Goal: Obtain resource: Obtain resource

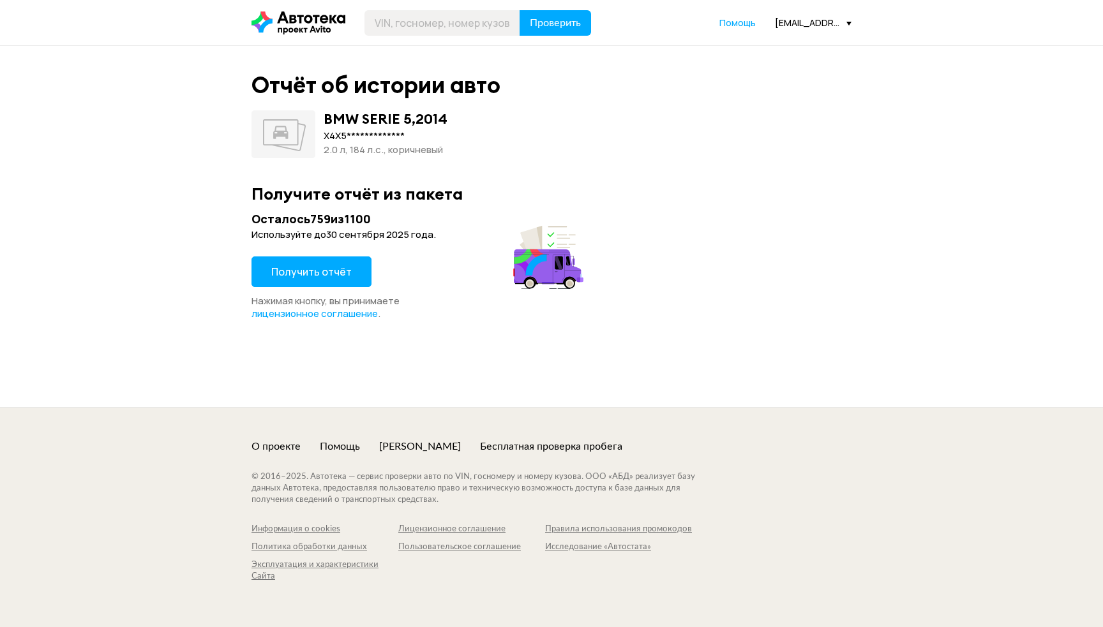
click at [313, 288] on div "Получить отчёт" at bounding box center [311, 276] width 120 height 38
click at [317, 261] on button "Получить отчёт" at bounding box center [311, 272] width 120 height 31
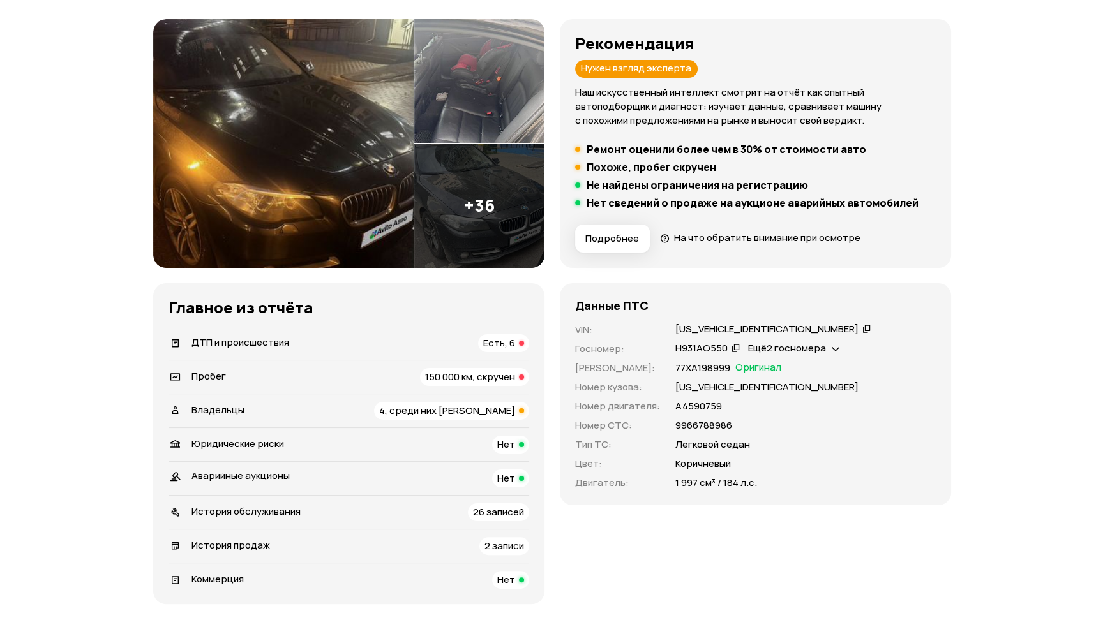
scroll to position [152, 0]
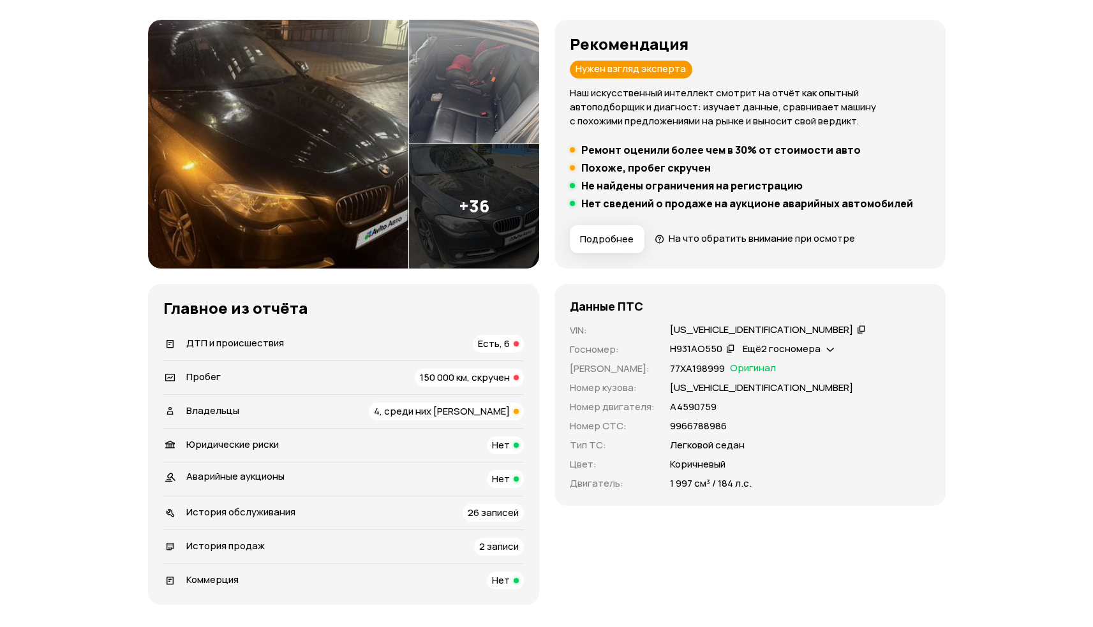
click at [448, 211] on img at bounding box center [474, 206] width 130 height 124
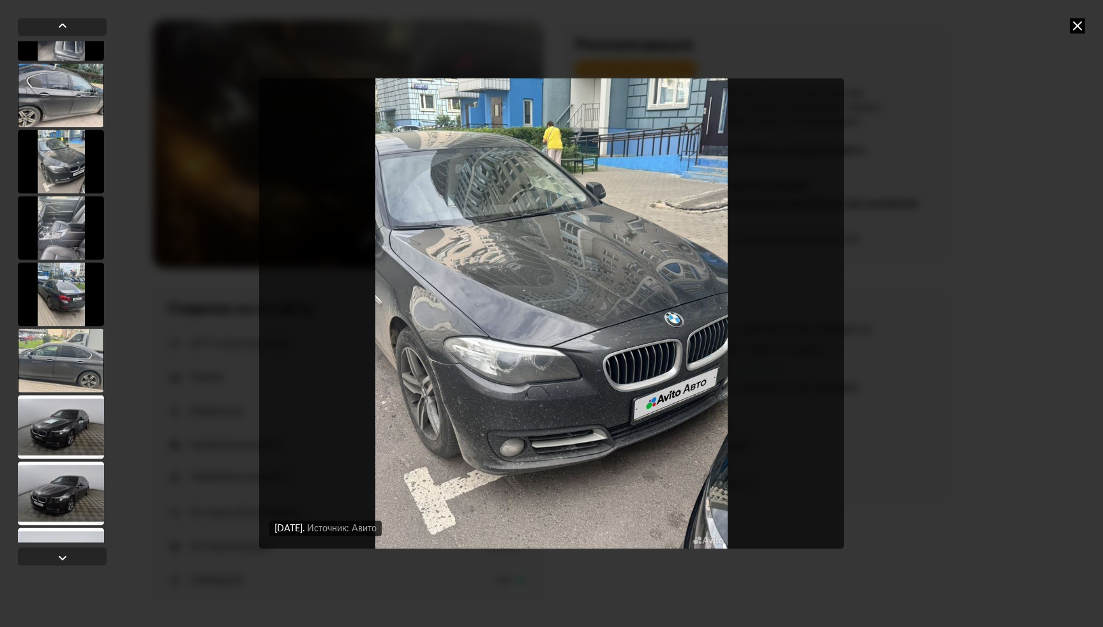
scroll to position [923, 0]
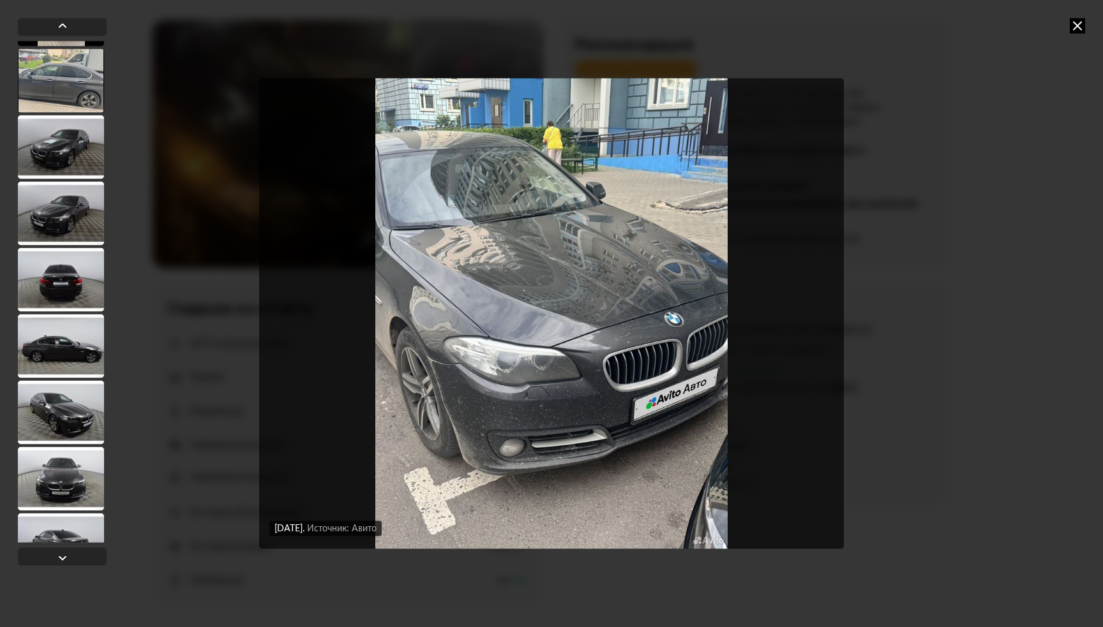
click at [69, 106] on div at bounding box center [61, 81] width 86 height 64
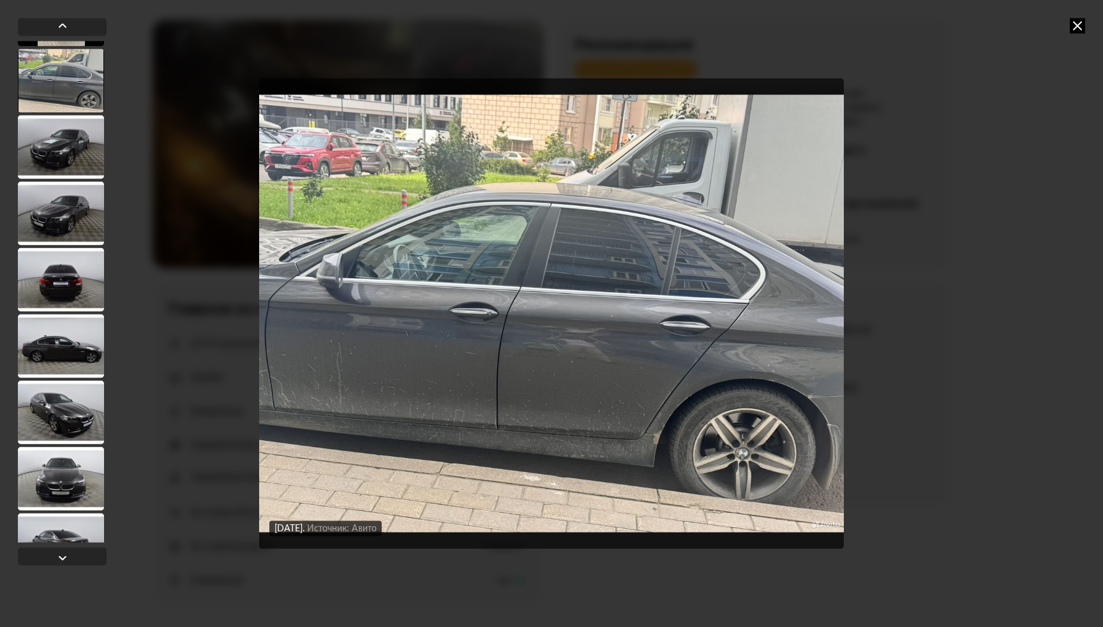
click at [66, 135] on div at bounding box center [61, 147] width 86 height 64
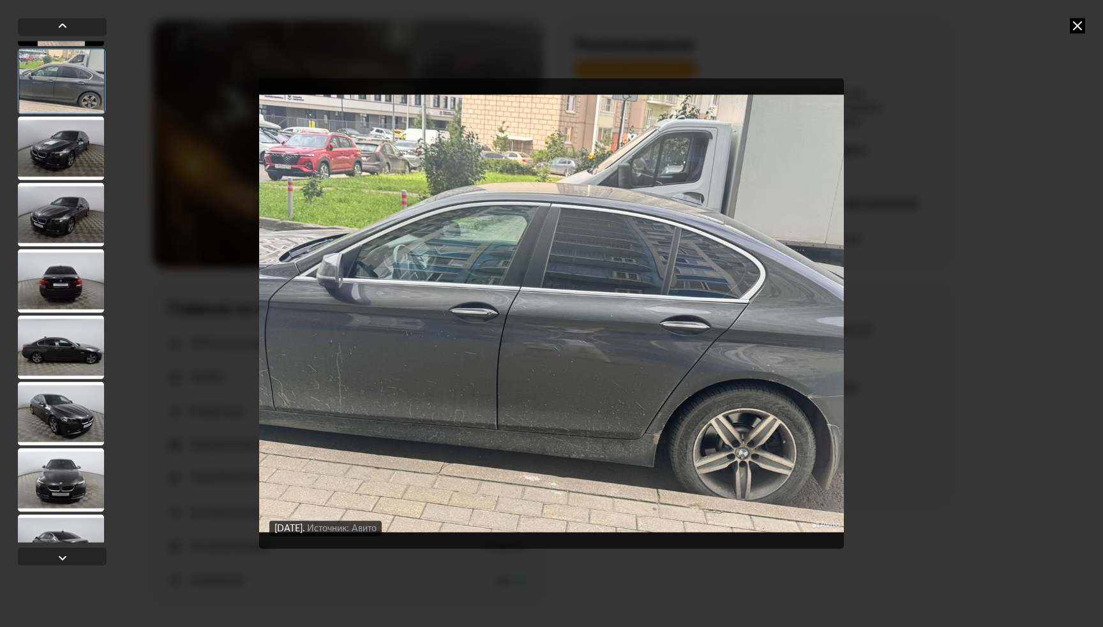
click at [77, 156] on div at bounding box center [61, 148] width 86 height 64
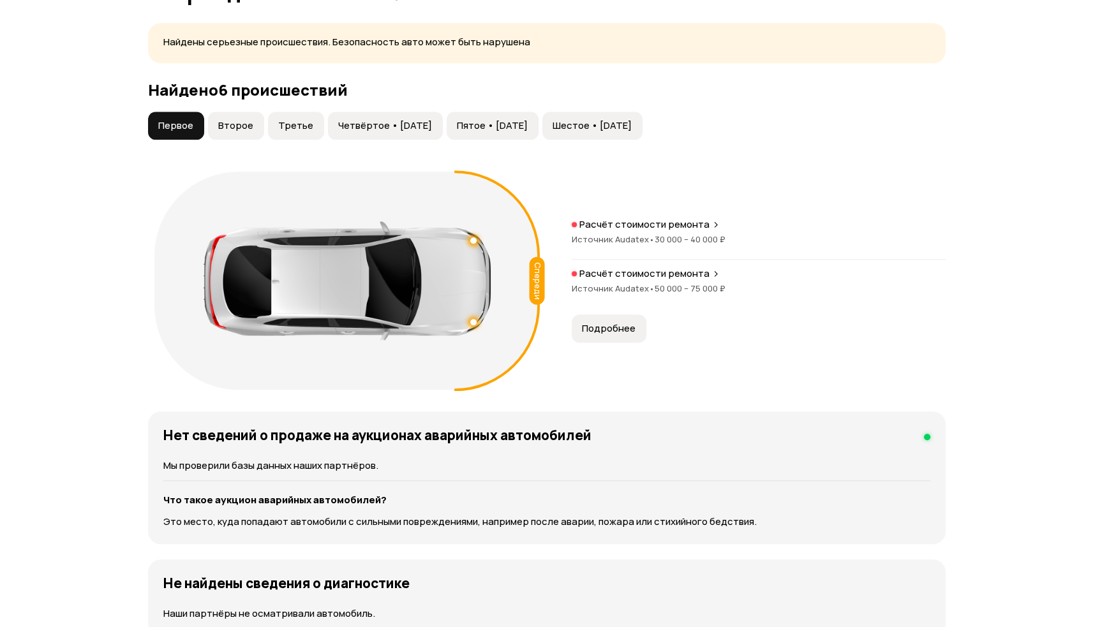
scroll to position [1372, 0]
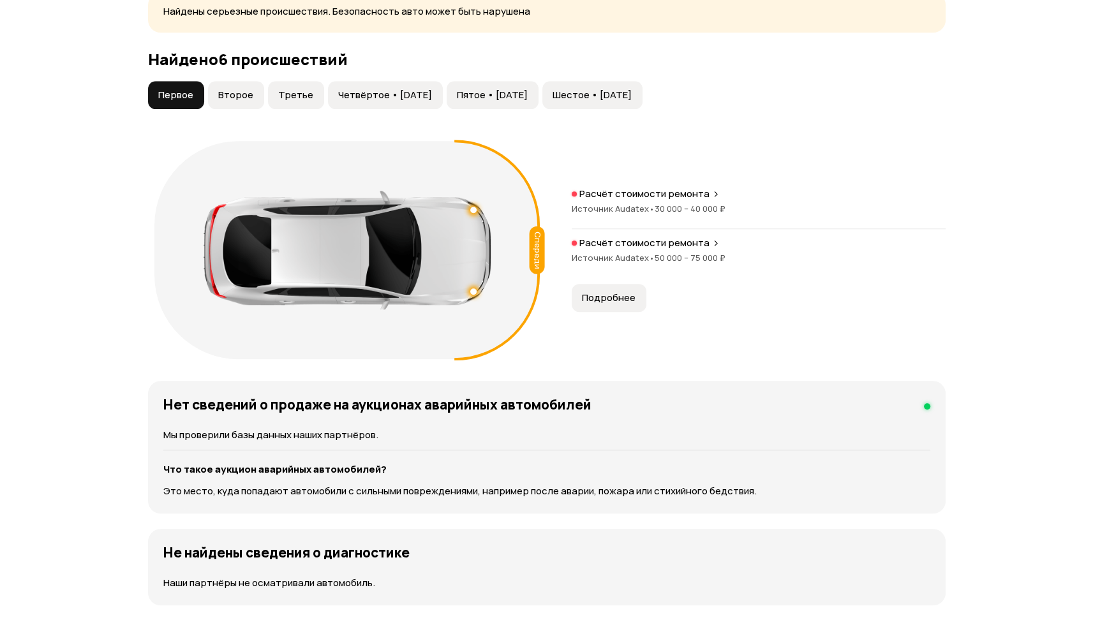
click at [234, 96] on span "Второе" at bounding box center [235, 95] width 35 height 13
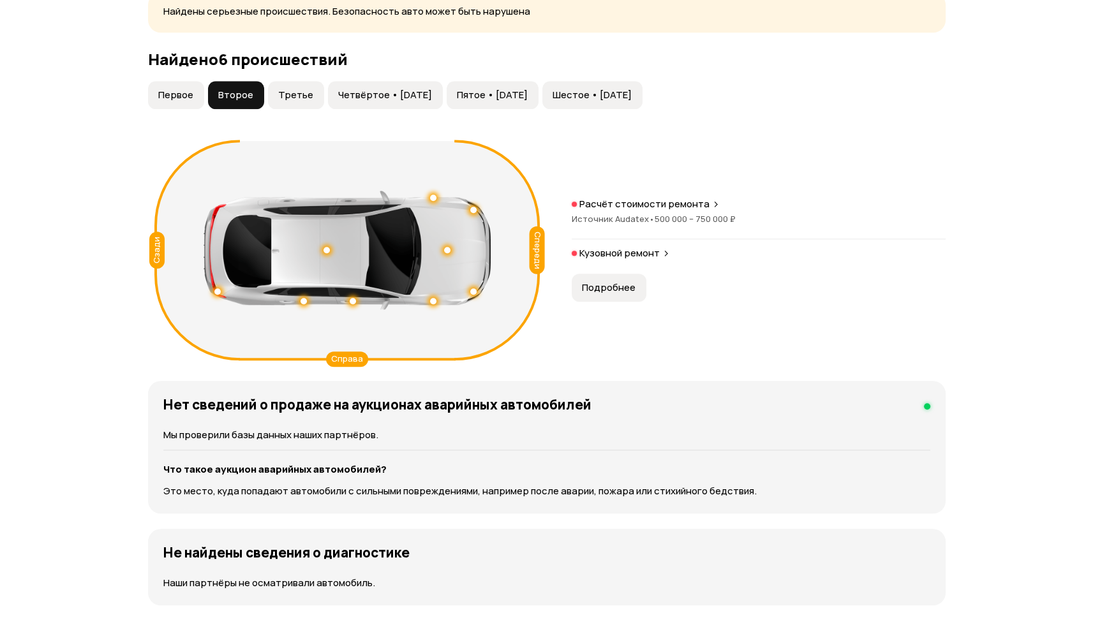
click at [197, 91] on button "Первое" at bounding box center [176, 95] width 56 height 28
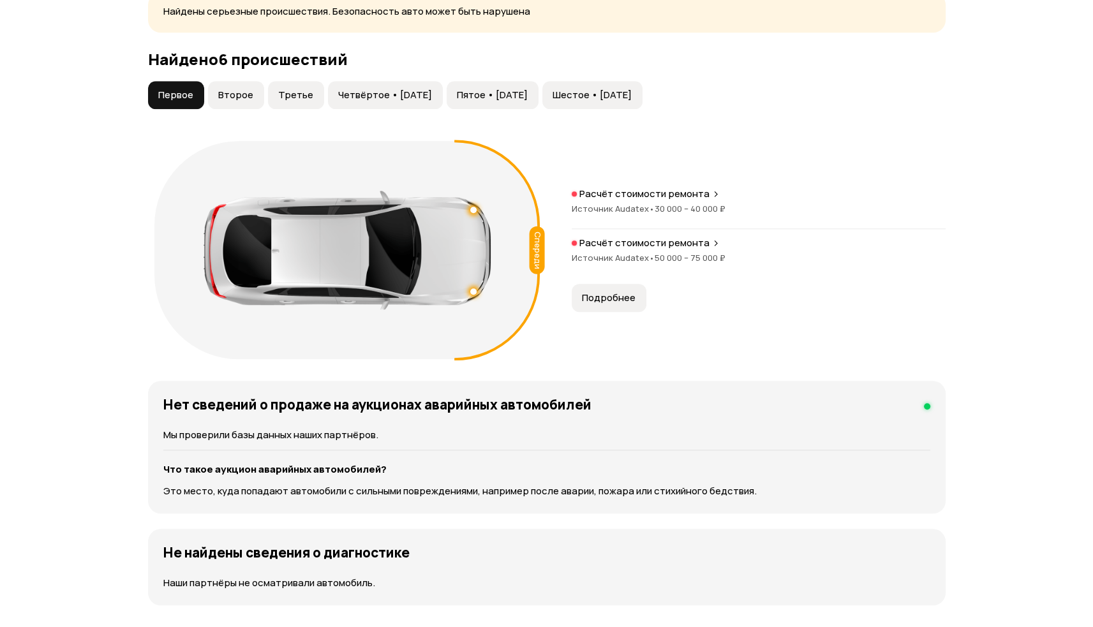
click at [223, 93] on span "Второе" at bounding box center [235, 95] width 35 height 13
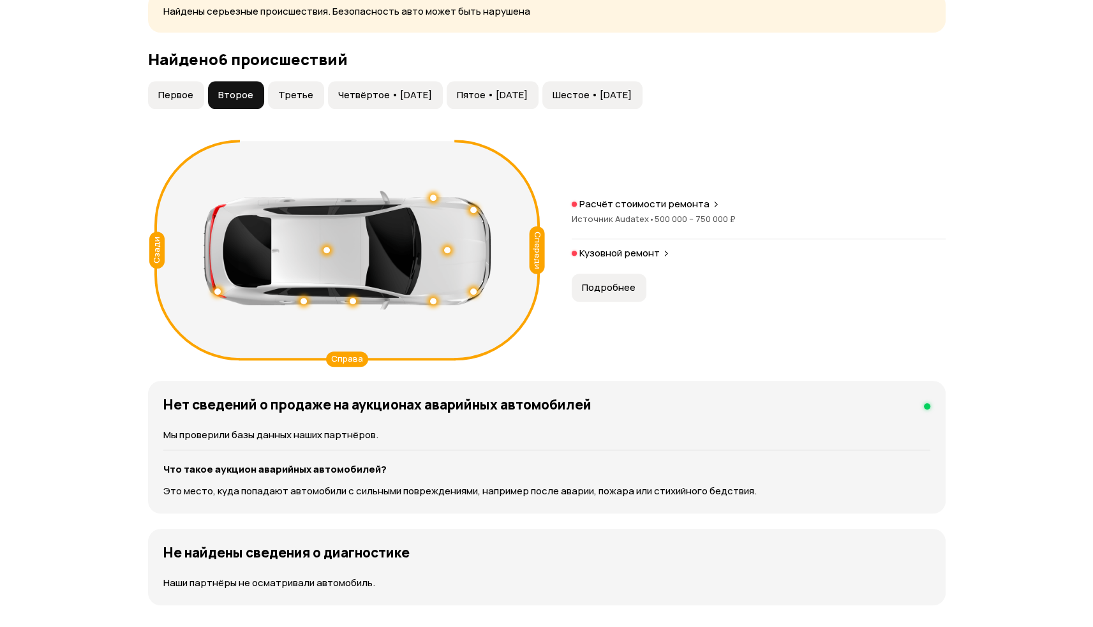
click at [273, 94] on button "Третье" at bounding box center [296, 95] width 56 height 28
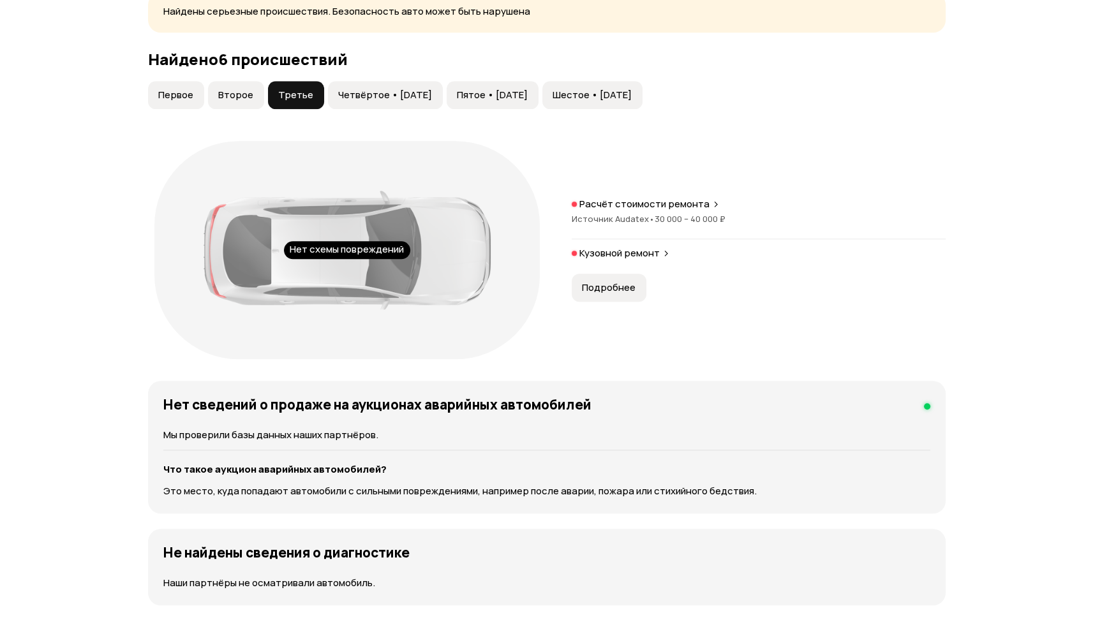
click at [338, 93] on span "Четвёртое • [DATE]" at bounding box center [385, 95] width 94 height 13
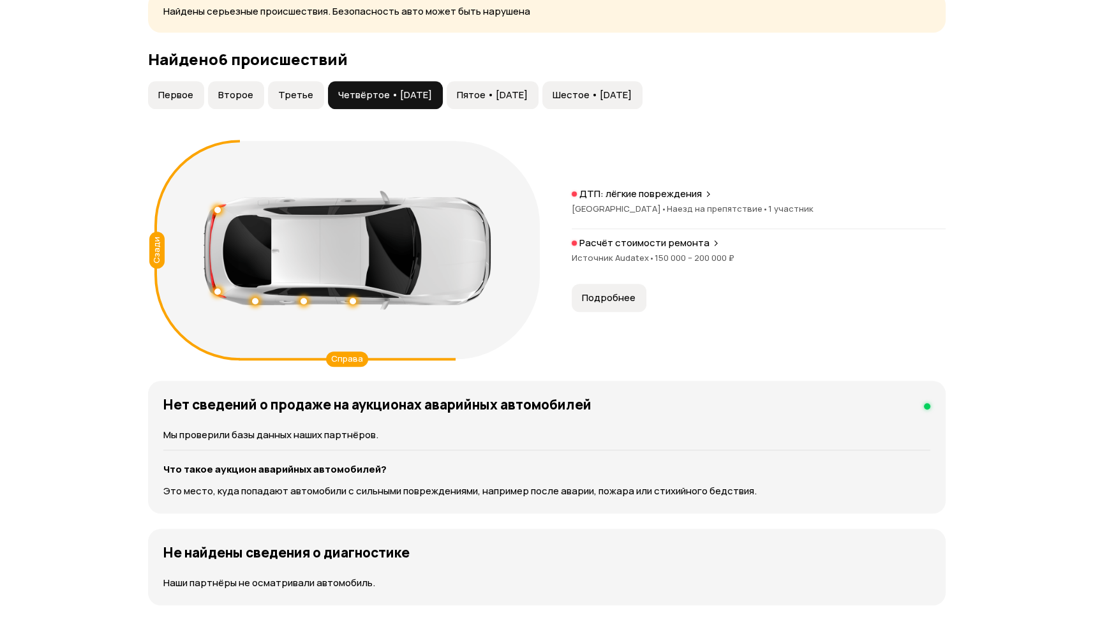
click at [505, 101] on button "Пятое • [DATE]" at bounding box center [493, 95] width 92 height 28
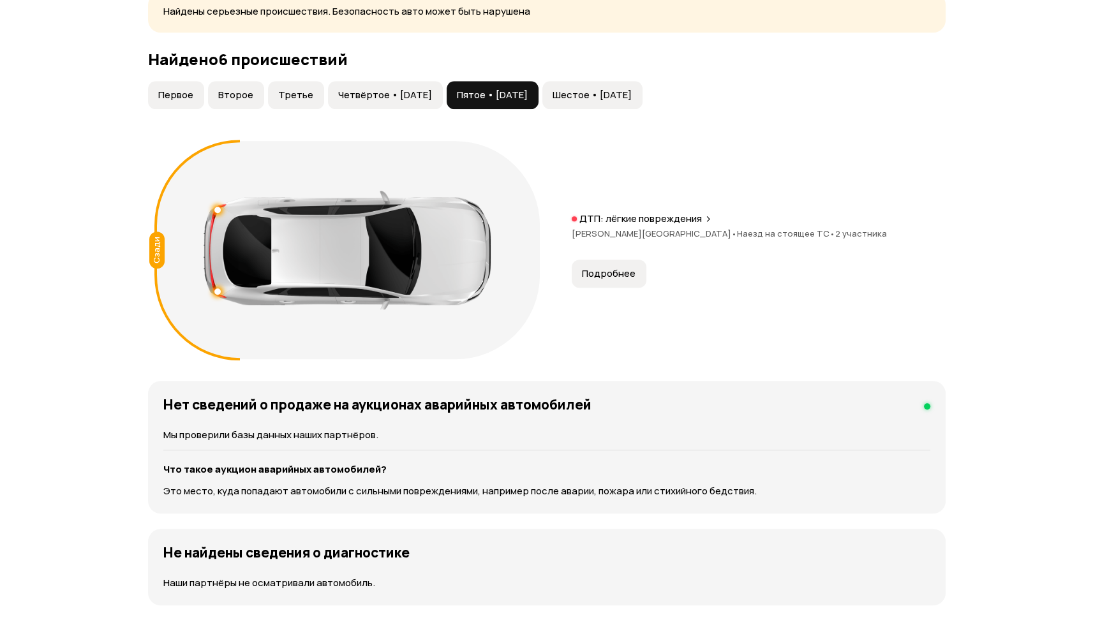
click at [575, 96] on div "Первое Второе Третье Четвёртое • [DATE] Пятое • [DATE] [GEOGRAPHIC_DATA] • [DAT…" at bounding box center [395, 95] width 498 height 28
click at [615, 100] on span "Шестое • [DATE]" at bounding box center [592, 95] width 79 height 13
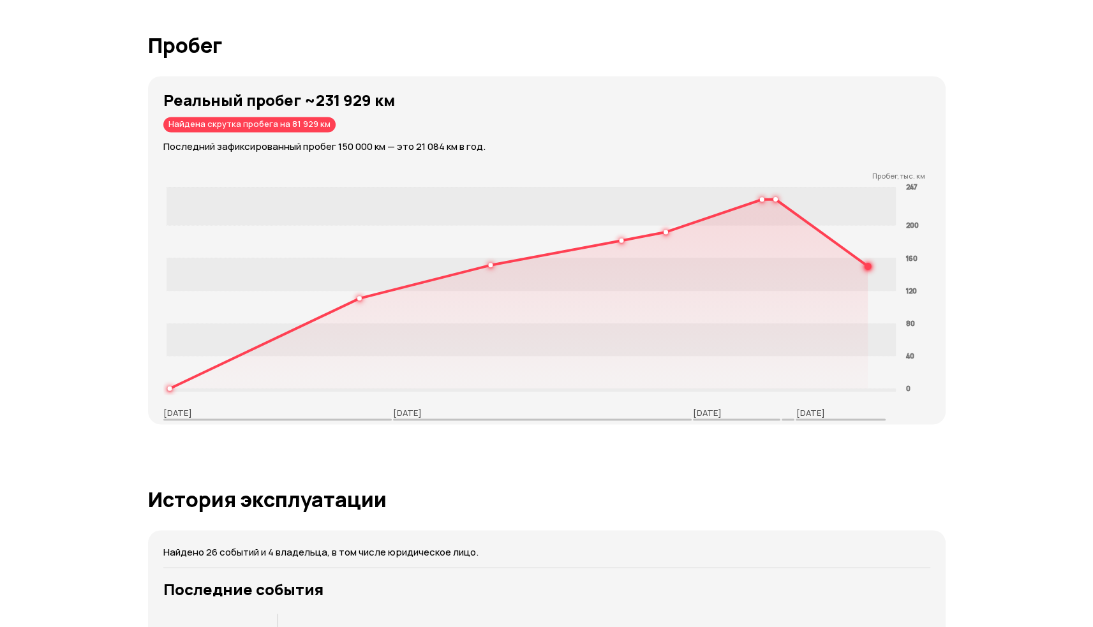
scroll to position [2024, 0]
